Goal: Obtain resource: Download file/media

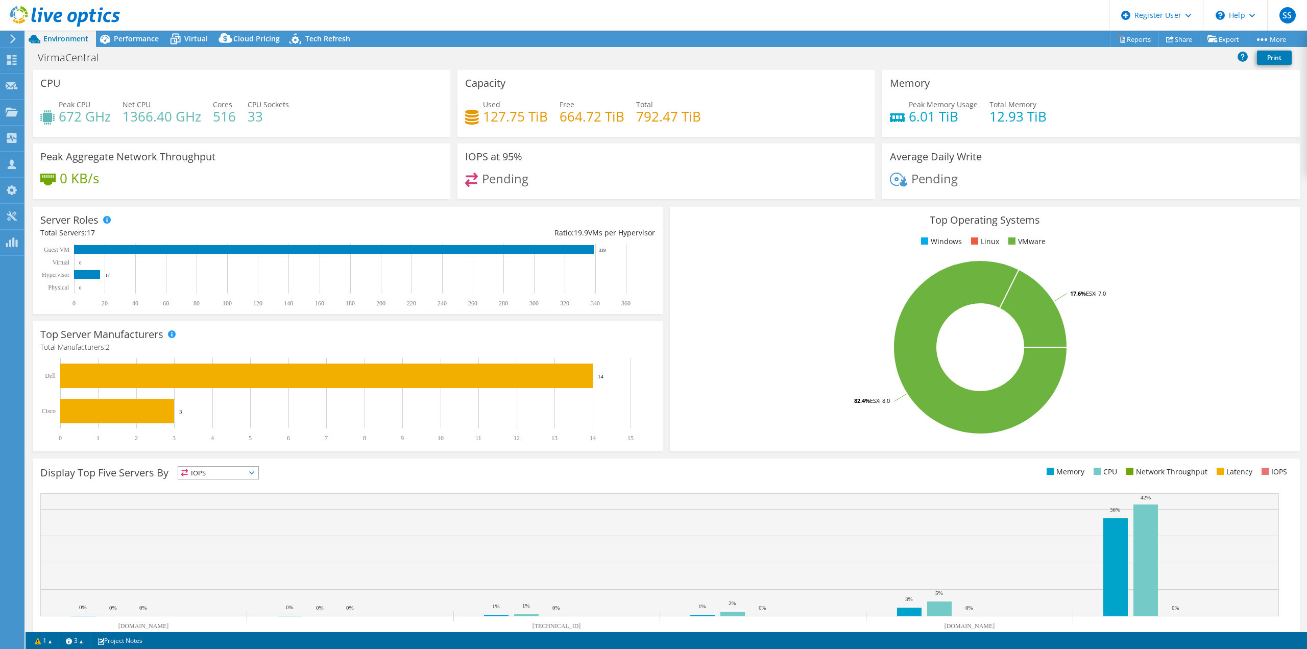
select select "USEast"
select select "USD"
click at [51, 108] on div "Projects" at bounding box center [48, 113] width 49 height 26
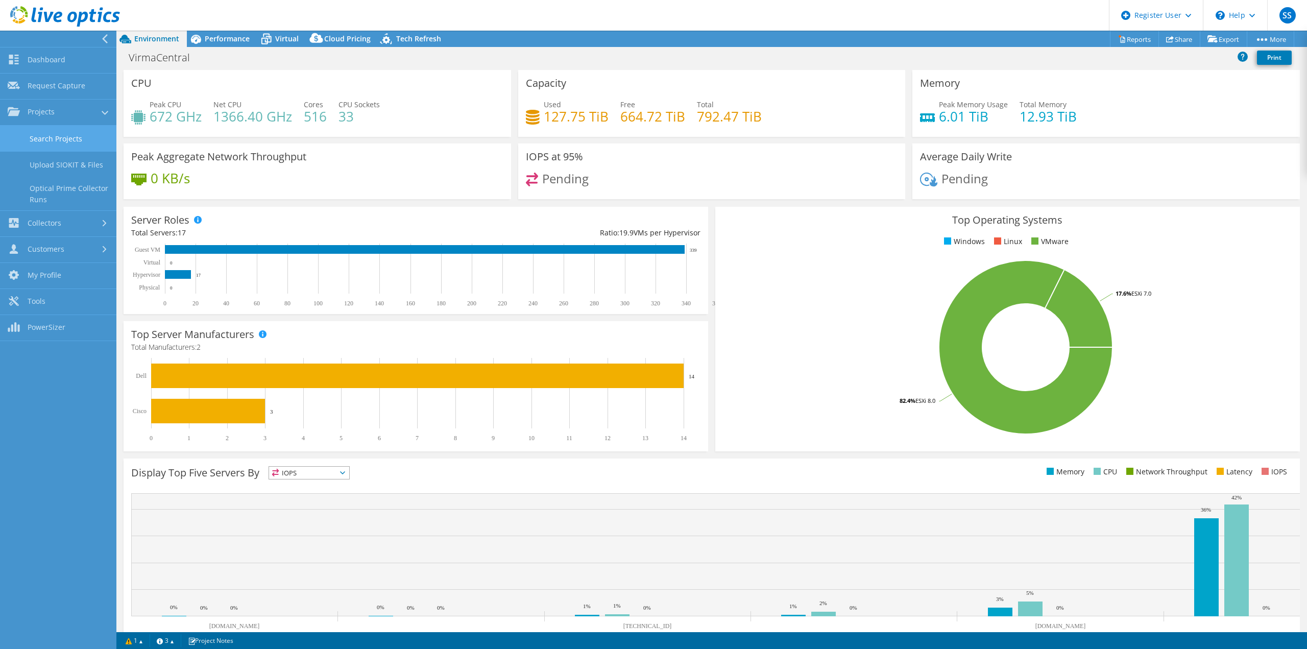
click at [62, 139] on link "Search Projects" at bounding box center [58, 139] width 116 height 26
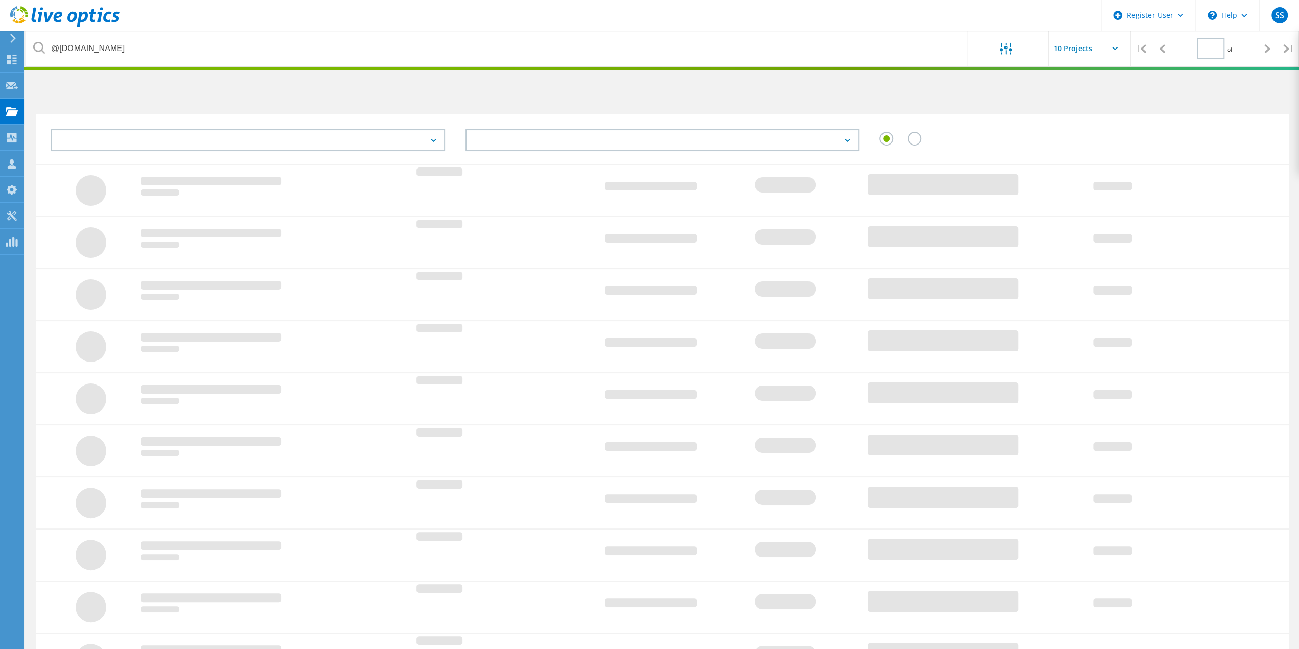
type input "1"
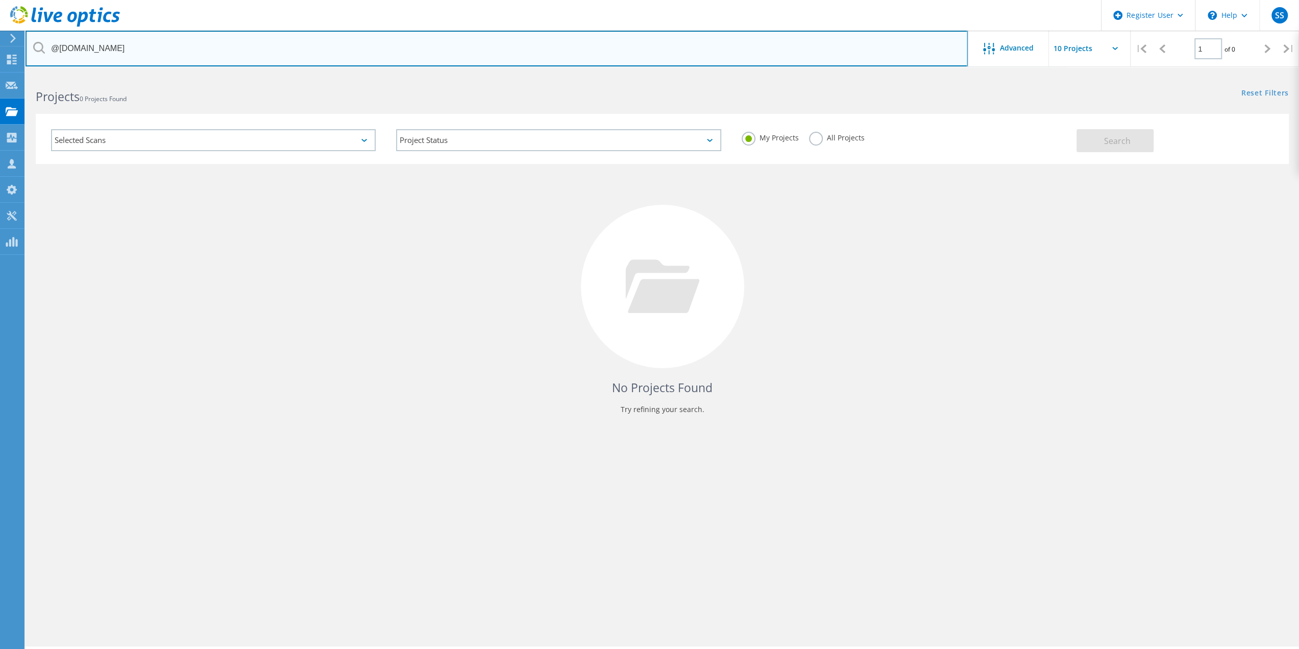
click at [138, 45] on input "@saisd.net" at bounding box center [497, 49] width 942 height 36
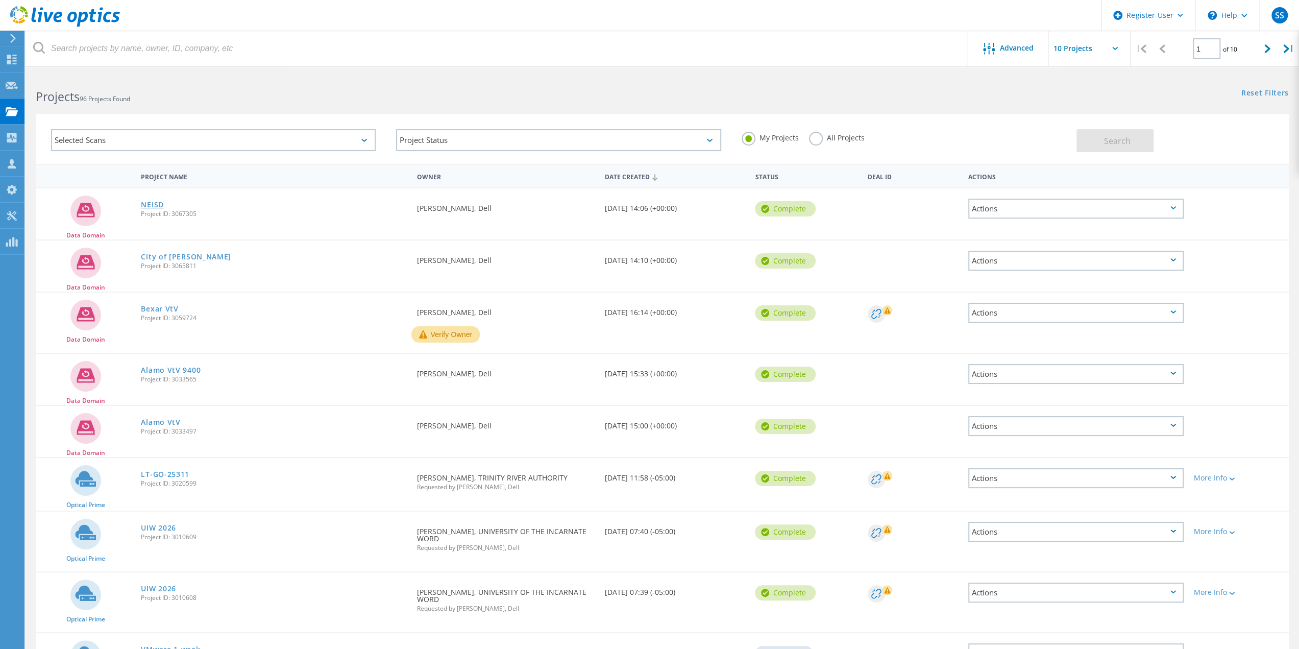
click at [154, 206] on link "NEISD" at bounding box center [152, 204] width 23 height 7
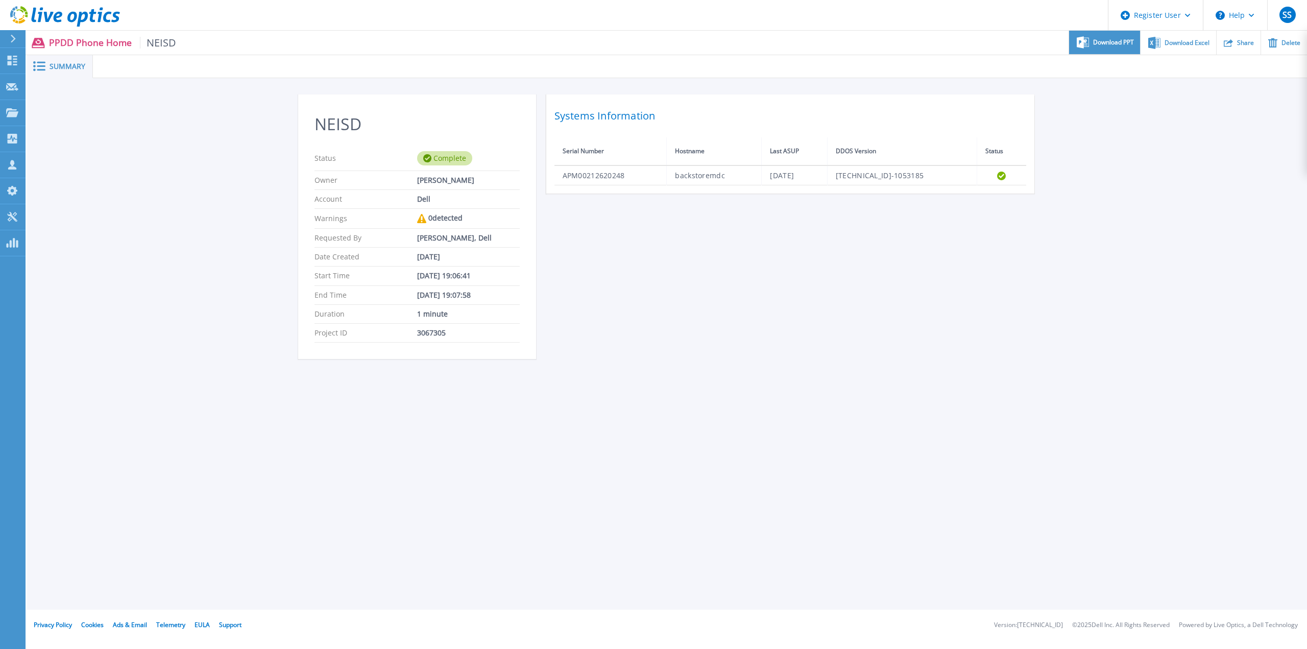
click at [1113, 40] on span "Download PPT" at bounding box center [1113, 42] width 41 height 6
